Goal: Task Accomplishment & Management: Use online tool/utility

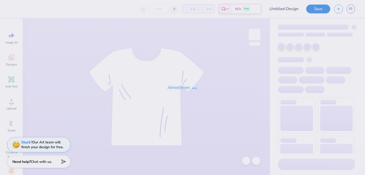
type input "[PERSON_NAME] Influencer Merch"
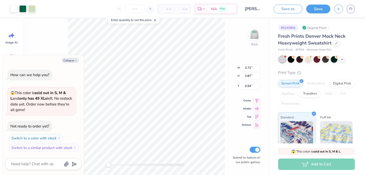
type textarea "x"
type input "3.19"
type input "3.32"
type input "1.49"
type textarea "x"
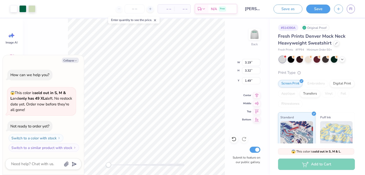
type input "3.21"
type input "3.34"
type input "1.47"
click at [112, 164] on div at bounding box center [147, 165] width 76 height 5
type textarea "x"
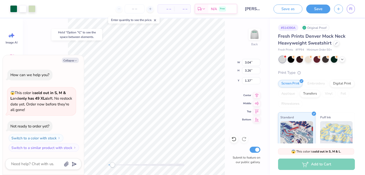
type input "1.46"
type textarea "x"
type input "0.70"
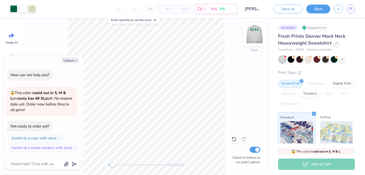
click at [257, 36] on img at bounding box center [254, 34] width 20 height 20
click at [257, 35] on img at bounding box center [254, 34] width 20 height 20
click at [257, 35] on img at bounding box center [255, 34] width 10 height 10
click at [257, 36] on img at bounding box center [254, 34] width 20 height 20
click at [316, 6] on button "Save" at bounding box center [318, 8] width 24 height 9
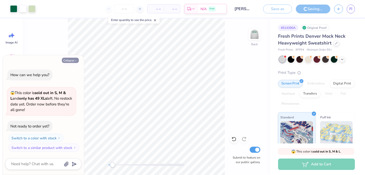
click at [75, 61] on icon "button" at bounding box center [75, 60] width 3 height 3
type textarea "x"
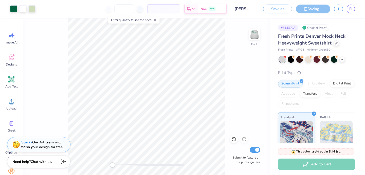
click at [246, 37] on div "Back Submit to feature on our public gallery." at bounding box center [146, 97] width 247 height 157
click at [250, 37] on img at bounding box center [254, 34] width 20 height 20
click at [250, 37] on img at bounding box center [255, 34] width 10 height 10
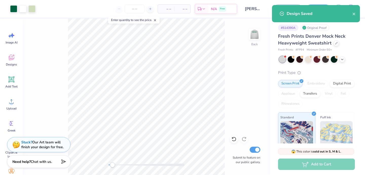
click at [357, 13] on div "Design Saved" at bounding box center [316, 13] width 88 height 17
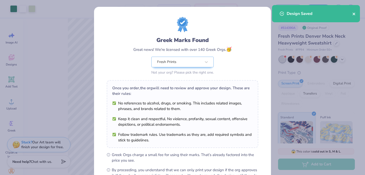
click at [355, 15] on icon "close" at bounding box center [354, 14] width 3 height 3
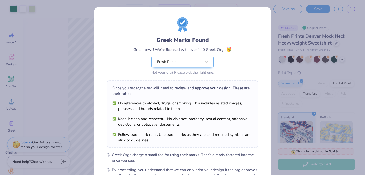
click at [264, 29] on div "Greek Marks Found Great news! We're licensed with over 140 Greek Orgs. 🥳 Fresh …" at bounding box center [182, 116] width 177 height 218
click at [200, 62] on div "Fresh Prints" at bounding box center [182, 62] width 62 height 11
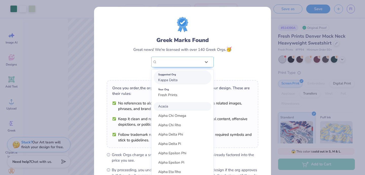
click at [182, 77] on div "Suggested Org" at bounding box center [182, 75] width 49 height 6
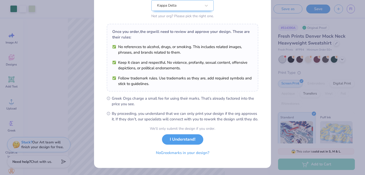
scroll to position [62, 0]
click at [181, 140] on button "I Understand!" at bounding box center [182, 140] width 41 height 10
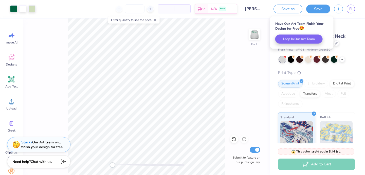
scroll to position [0, 0]
click at [351, 6] on span "FI" at bounding box center [350, 9] width 3 height 6
